Goal: Task Accomplishment & Management: Manage account settings

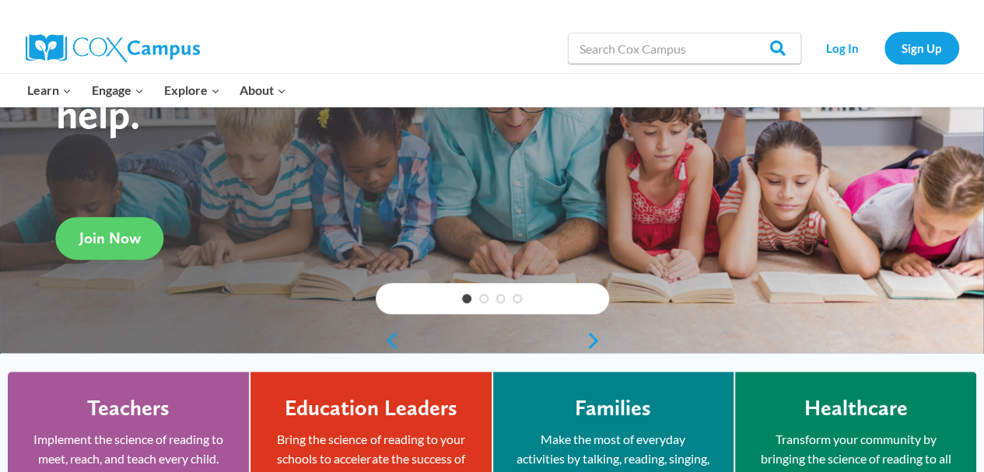
scroll to position [179, 0]
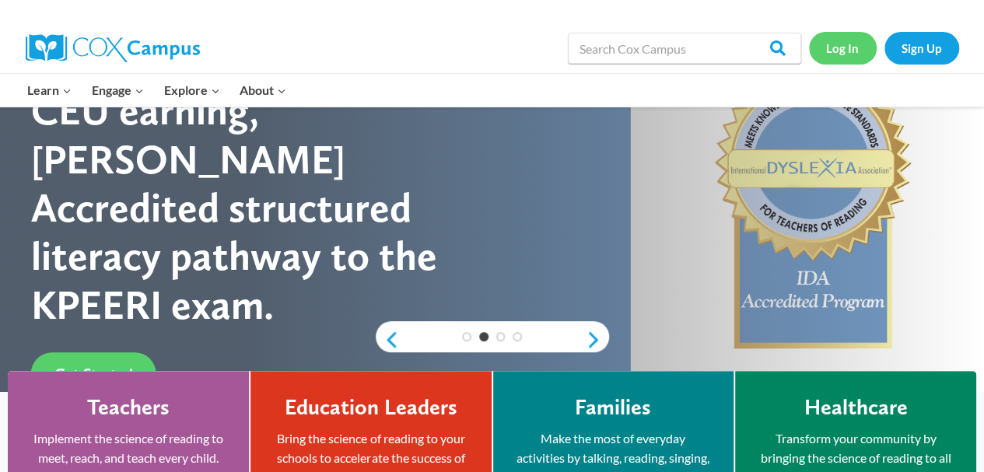
click at [849, 43] on link "Log In" at bounding box center [843, 48] width 68 height 32
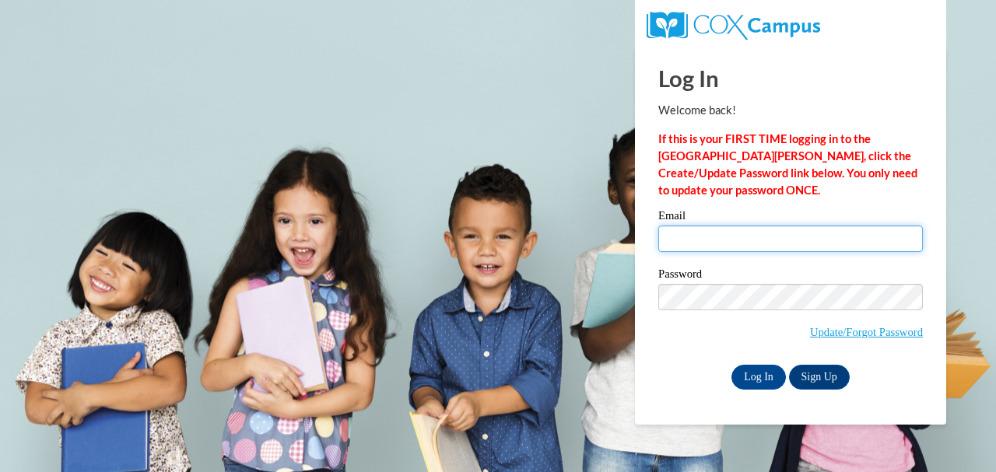
click at [667, 246] on input "Email" at bounding box center [790, 239] width 264 height 26
click at [807, 284] on div "Email Password Update/Forgot Password Log In Sign Up OR" at bounding box center [790, 299] width 264 height 179
type input "lleviner@my.waketech.edu"
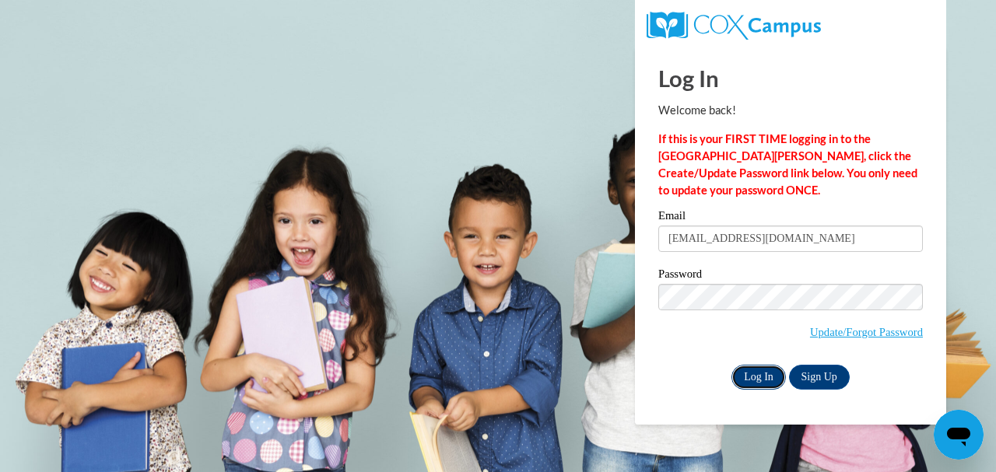
click at [756, 375] on input "Log In" at bounding box center [758, 377] width 54 height 25
